Goal: Information Seeking & Learning: Learn about a topic

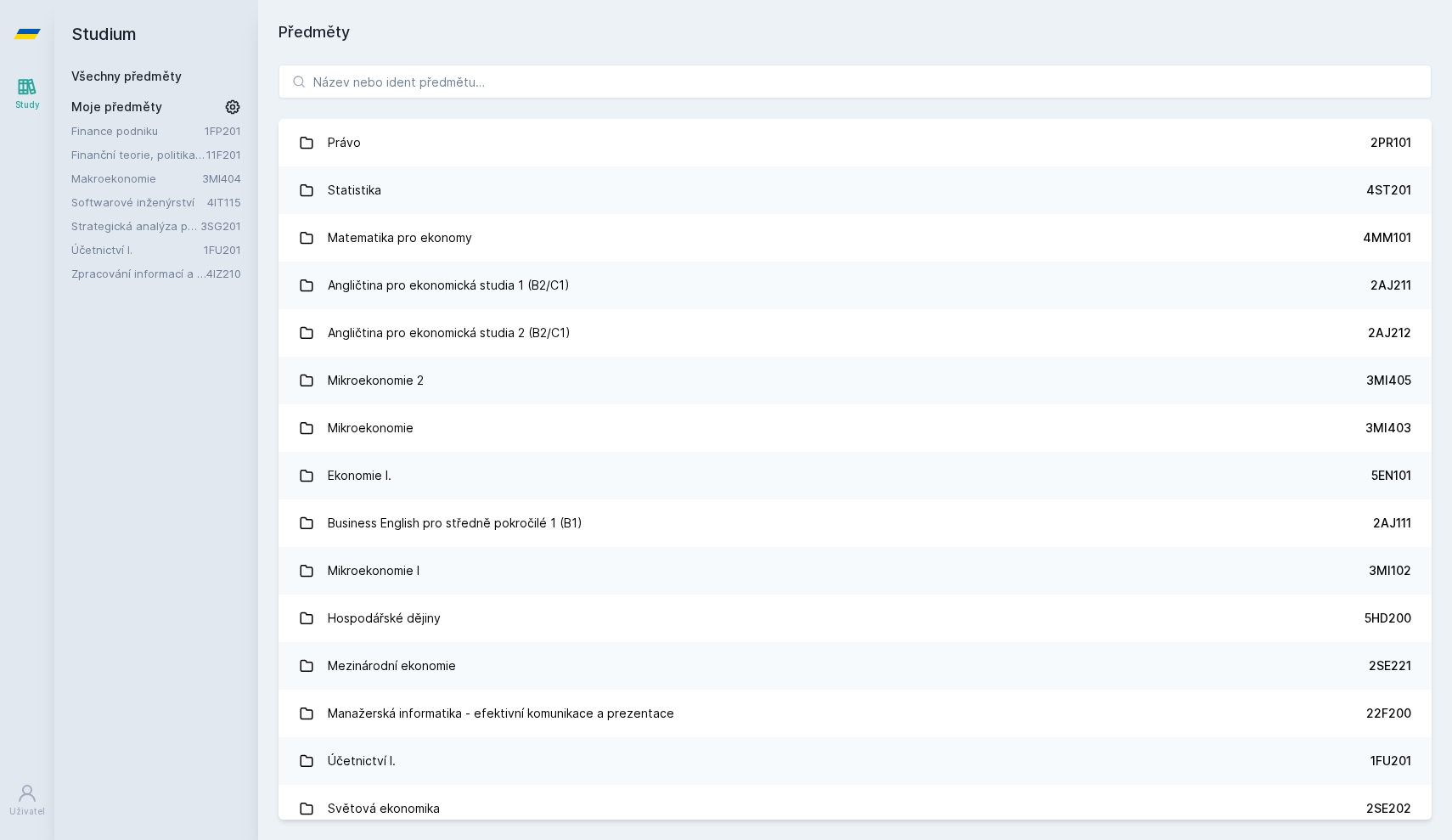
drag, startPoint x: 0, startPoint y: 0, endPoint x: 113, endPoint y: 76, distance: 136.2
click at [113, 76] on link "Všechny předměty" at bounding box center [126, 76] width 110 height 14
click at [105, 130] on link "Finance podniku" at bounding box center [137, 130] width 133 height 17
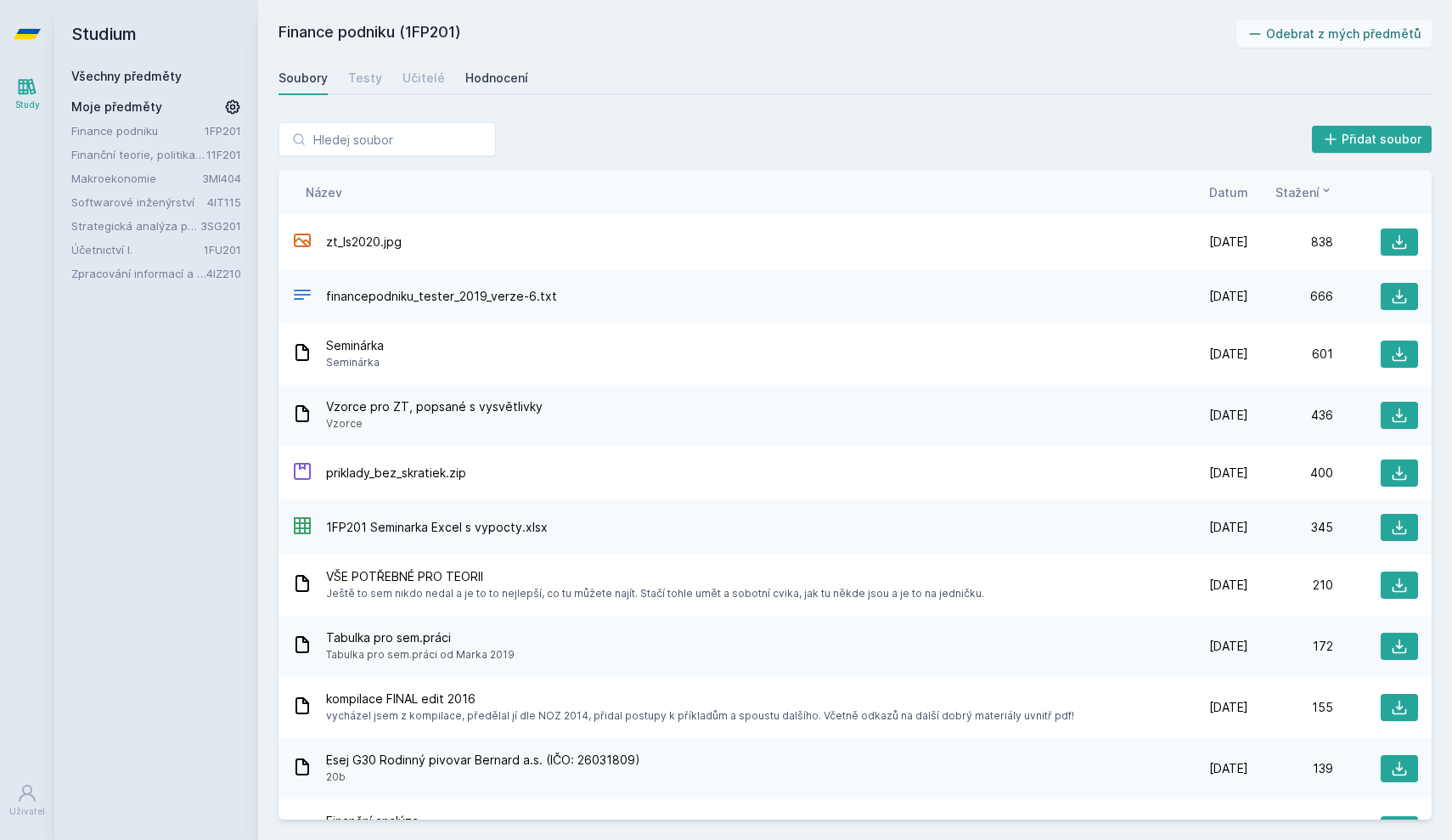
click at [520, 79] on div "Hodnocení" at bounding box center [497, 78] width 63 height 17
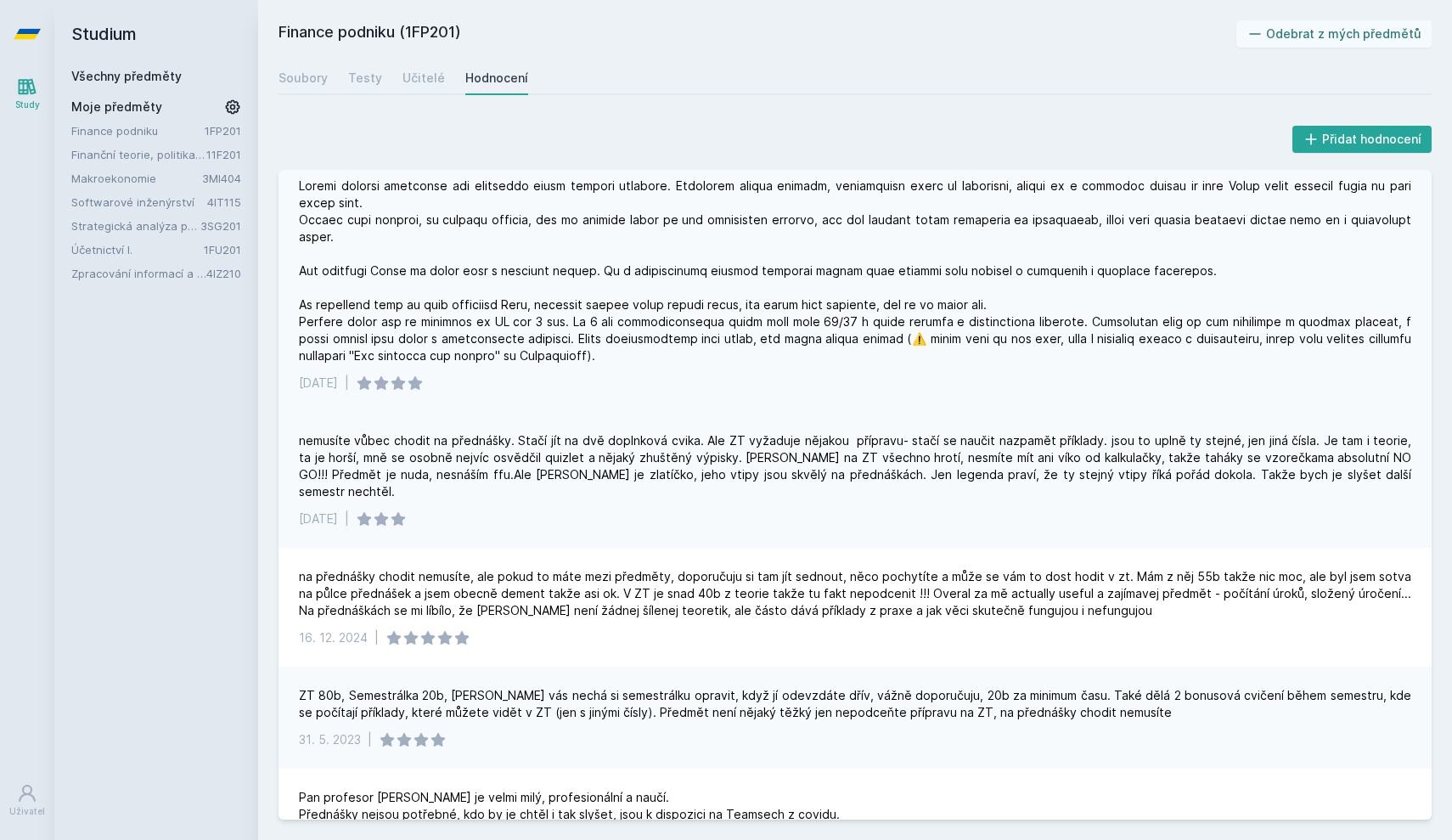
scroll to position [12, 0]
drag, startPoint x: 650, startPoint y: 221, endPoint x: 781, endPoint y: 218, distance: 131.0
click at [781, 218] on div at bounding box center [854, 271] width 1112 height 187
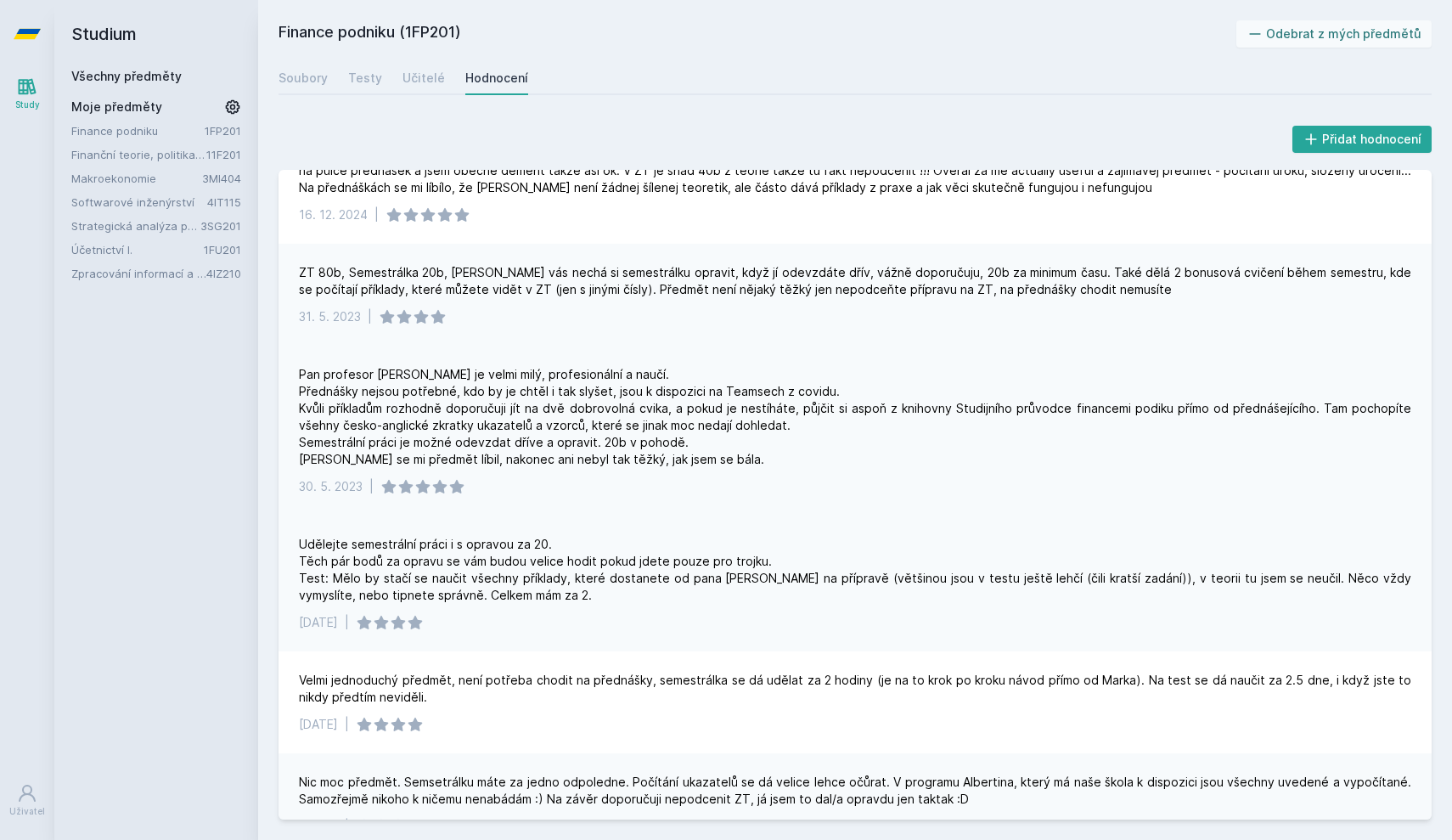
scroll to position [438, 0]
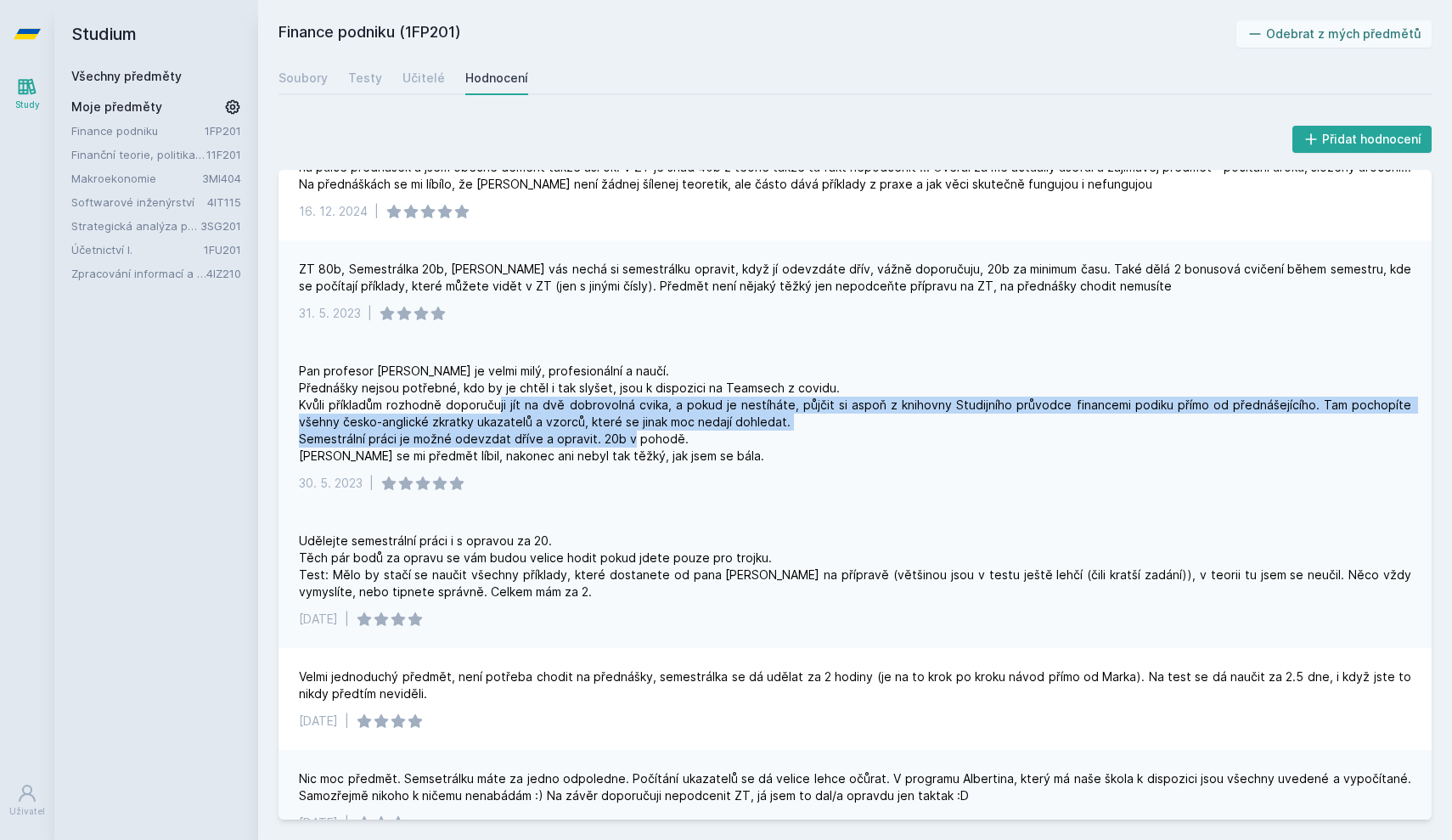
drag, startPoint x: 537, startPoint y: 373, endPoint x: 743, endPoint y: 409, distance: 209.1
click at [737, 410] on div "Pan profesor [PERSON_NAME] je velmi milý, profesionální a naučí. Přednášky nejs…" at bounding box center [854, 414] width 1112 height 102
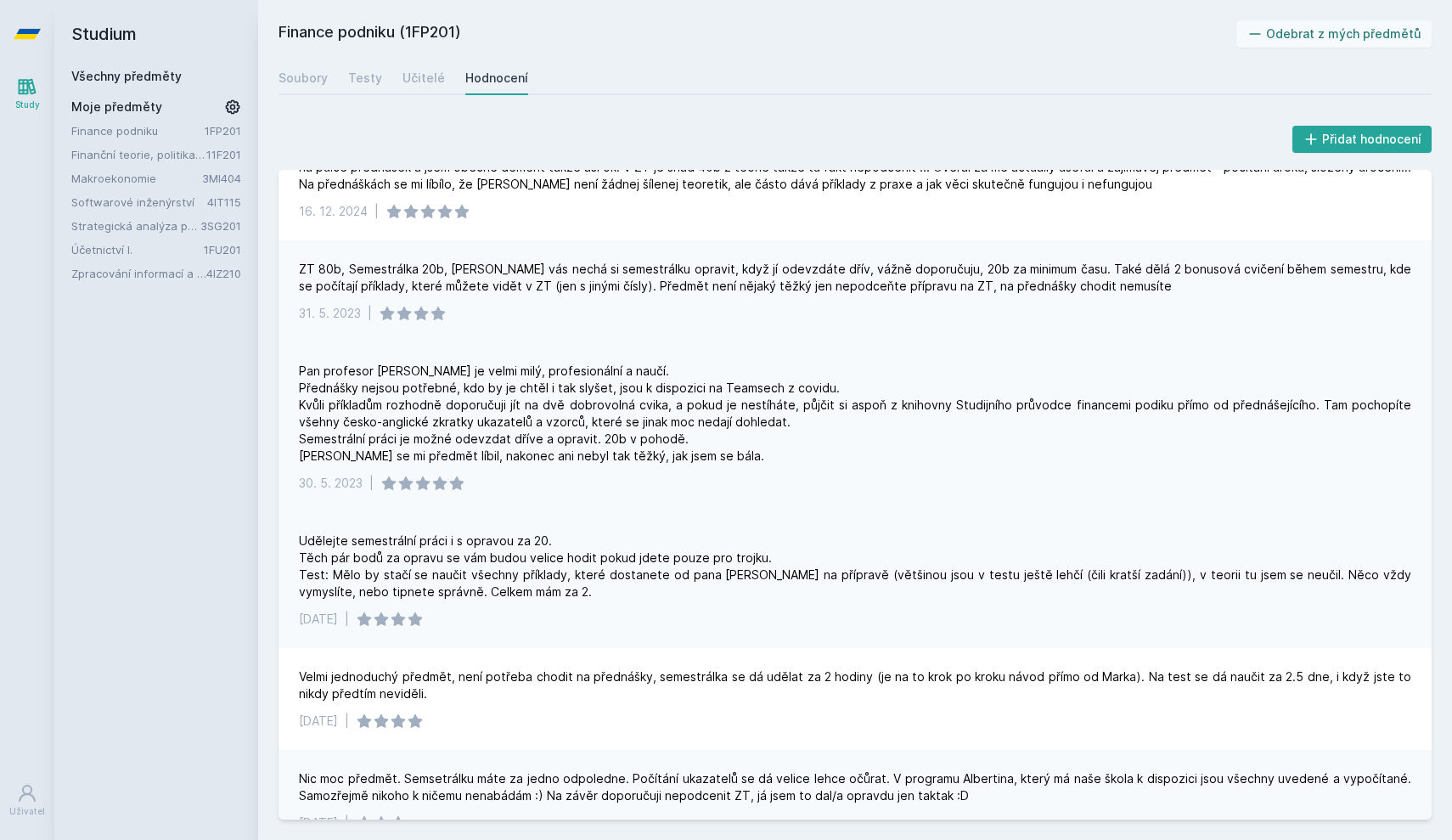
click at [711, 392] on div "Pan profesor [PERSON_NAME] je velmi milý, profesionální a naučí. Přednášky nejs…" at bounding box center [854, 414] width 1112 height 102
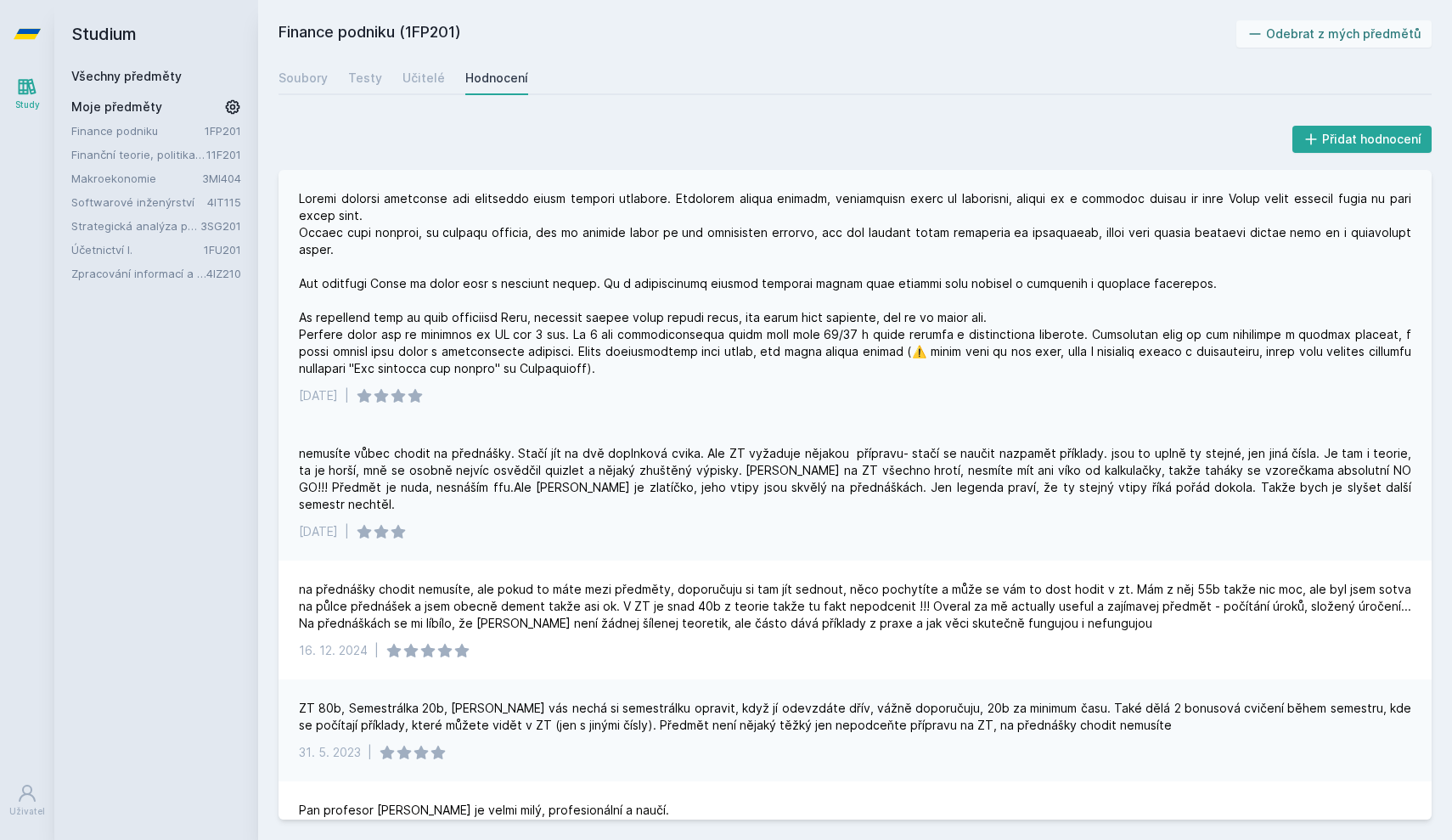
scroll to position [0, 0]
